Goal: Navigation & Orientation: Find specific page/section

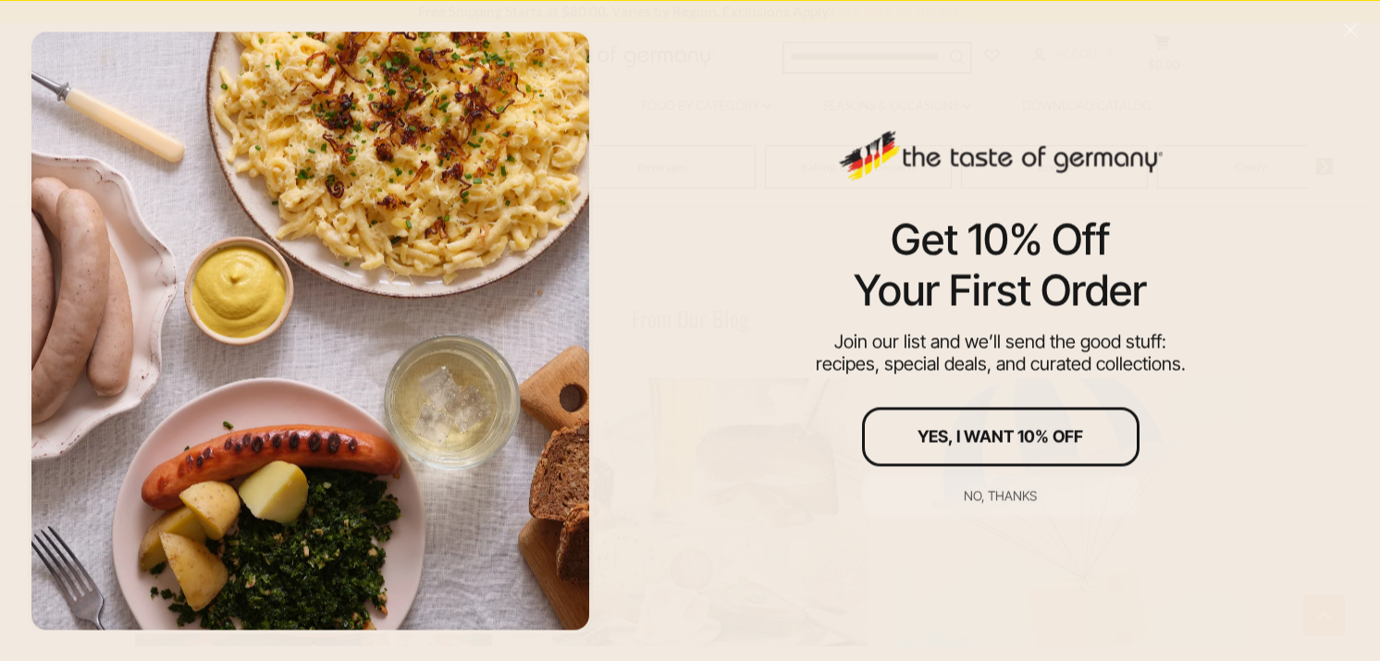
scroll to position [2523, 0]
click at [475, 438] on div at bounding box center [310, 331] width 565 height 606
click at [1009, 494] on div "No, thanks" at bounding box center [1000, 495] width 73 height 13
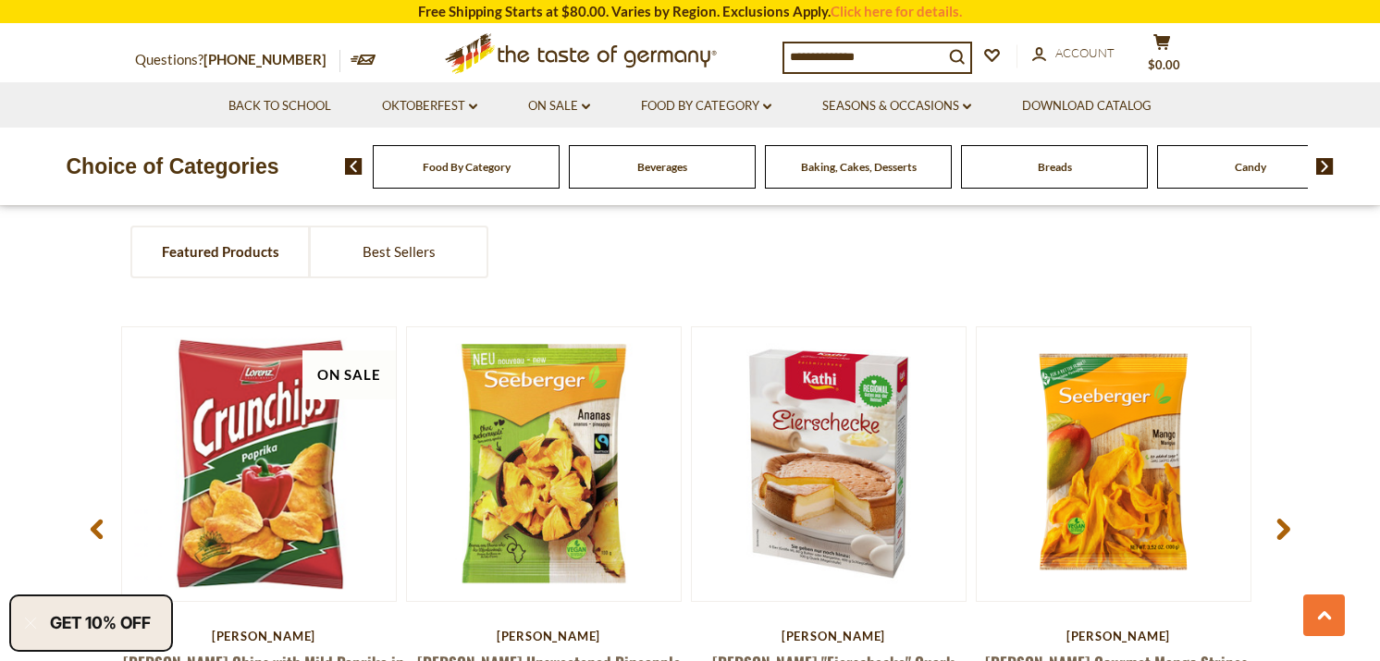
scroll to position [719, 0]
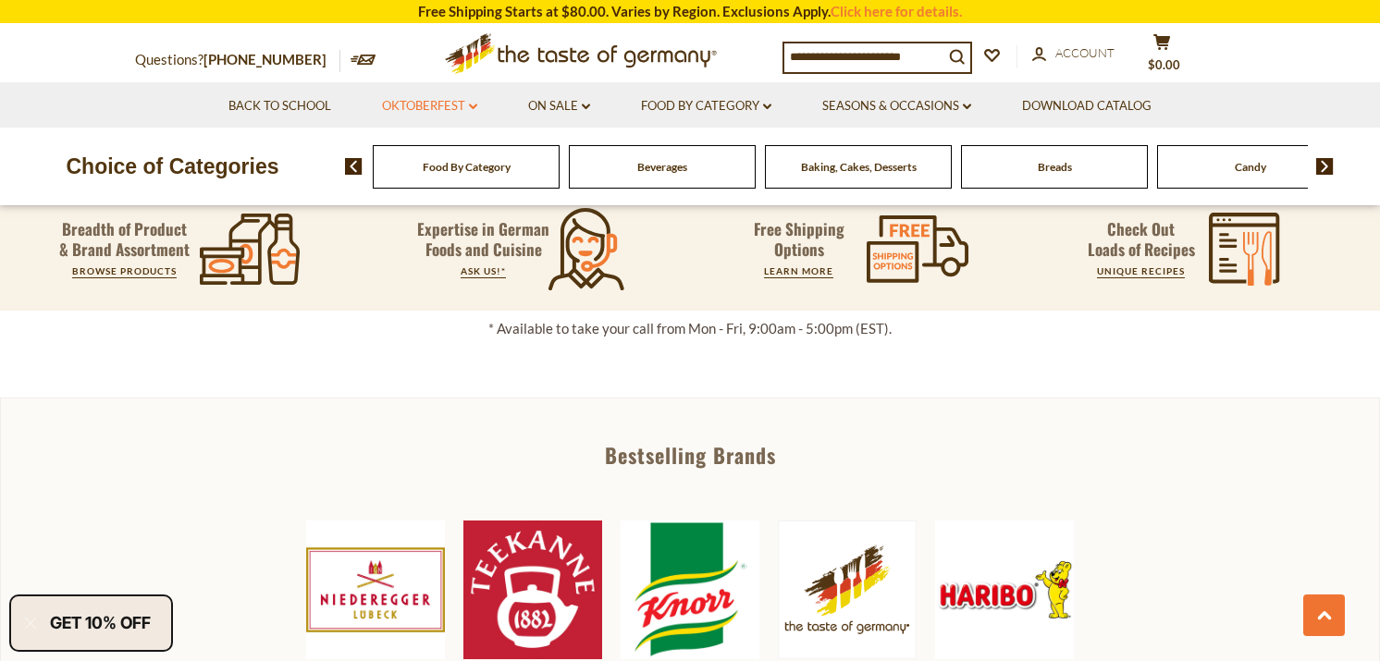
click at [414, 114] on link "Oktoberfest dropdown_arrow" at bounding box center [429, 106] width 95 height 20
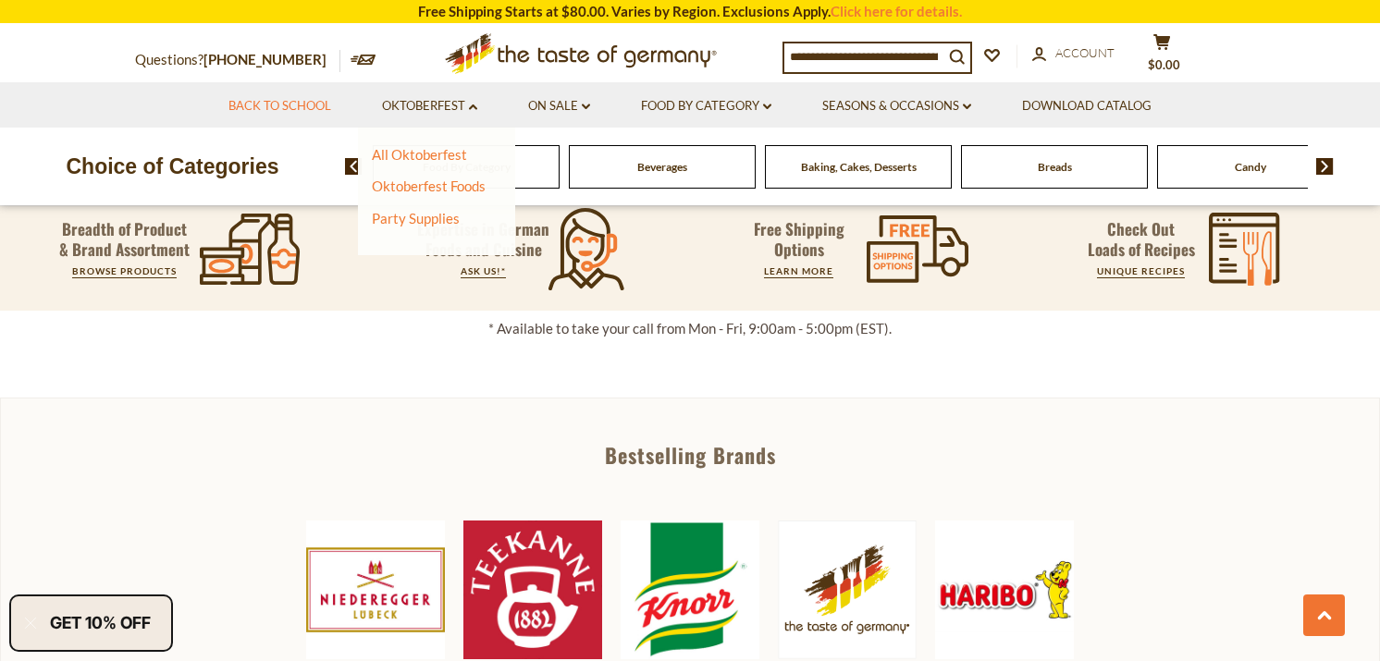
click at [307, 107] on link "Back to School" at bounding box center [279, 106] width 103 height 20
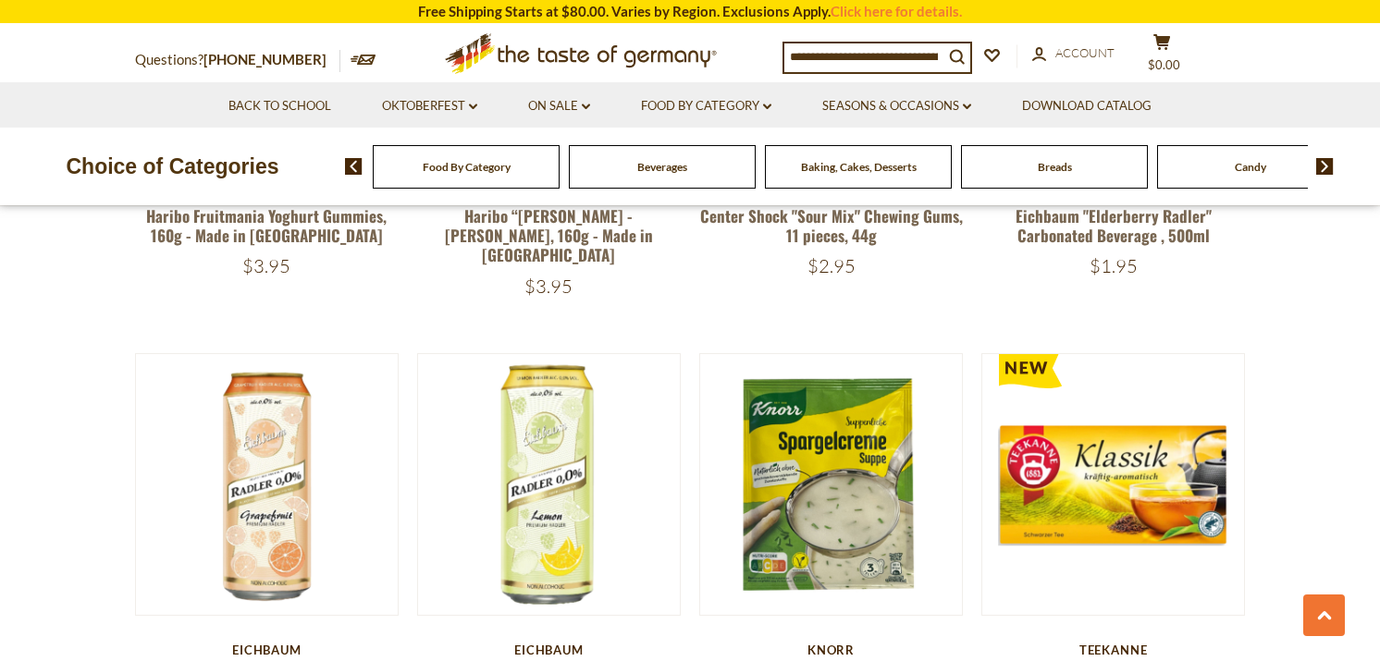
scroll to position [1805, 0]
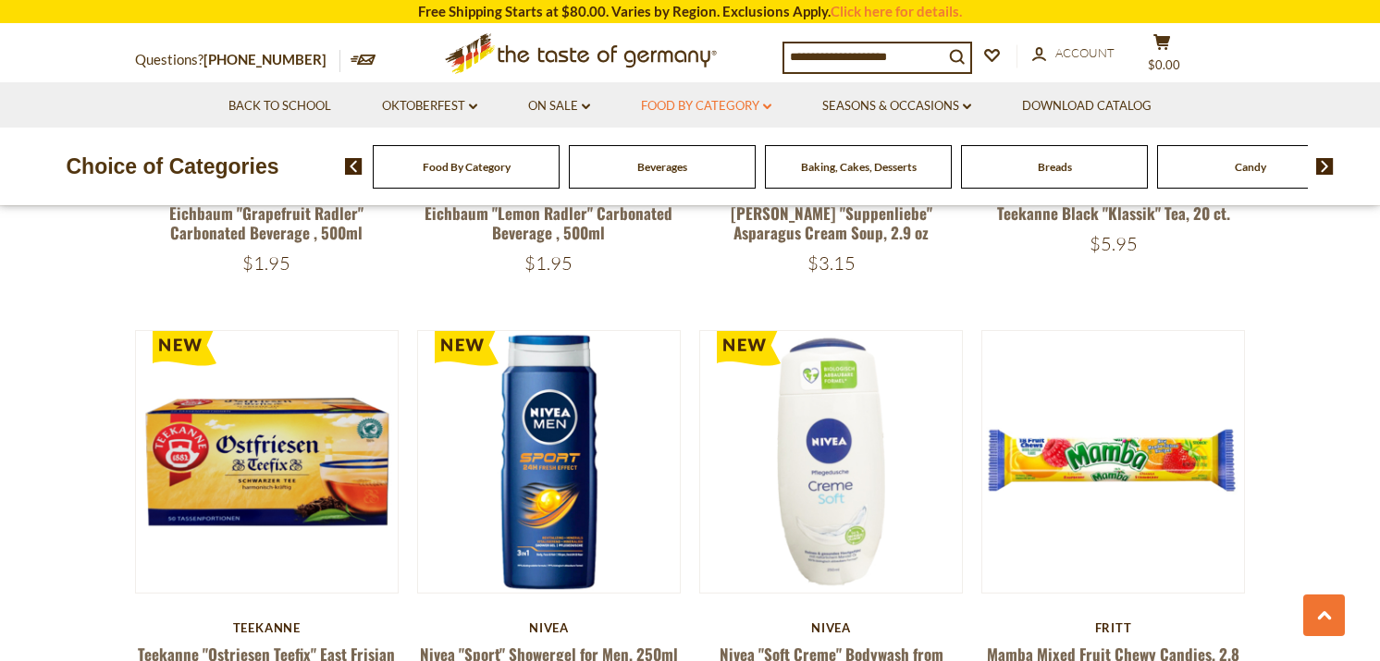
click at [707, 97] on link "Food By Category dropdown_arrow" at bounding box center [706, 106] width 130 height 20
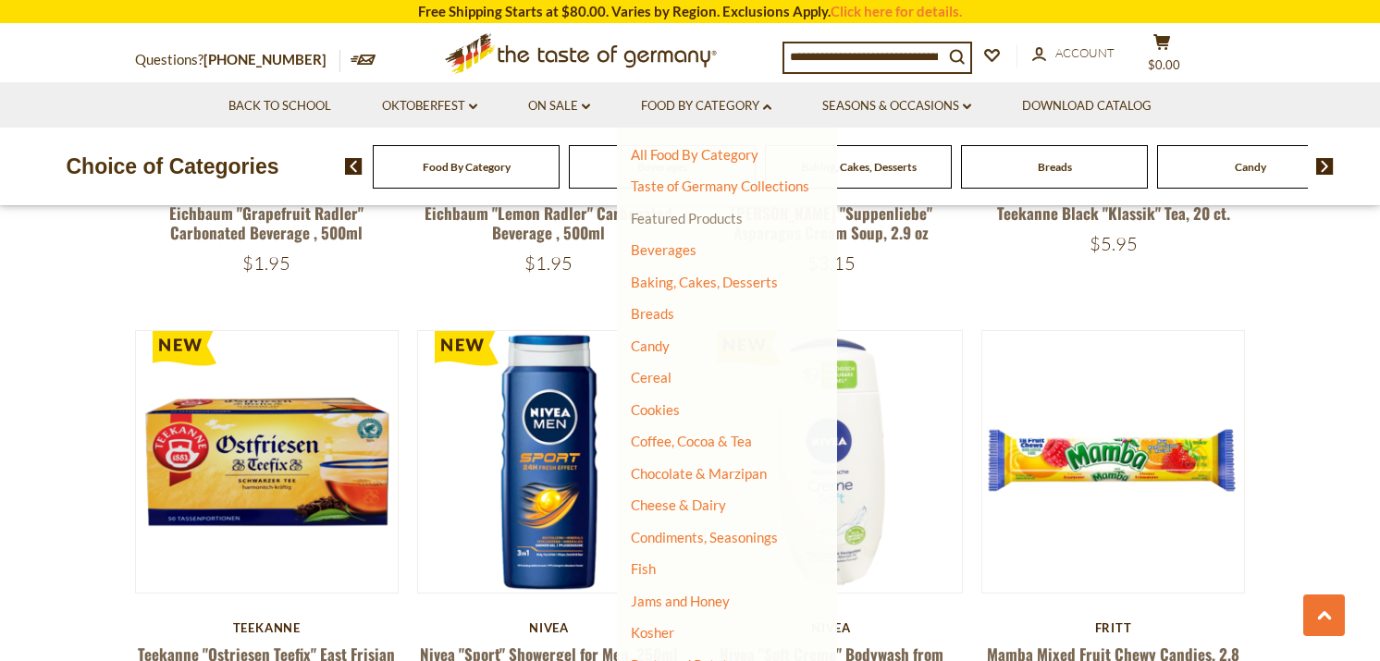
click at [676, 213] on link "Featured Products" at bounding box center [687, 218] width 112 height 17
